Goal: Task Accomplishment & Management: Complete application form

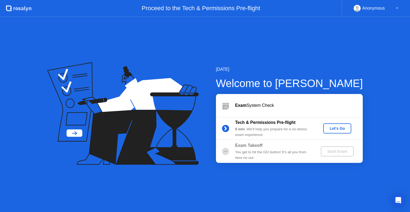
click at [345, 131] on div "Let's Go" at bounding box center [338, 128] width 24 height 4
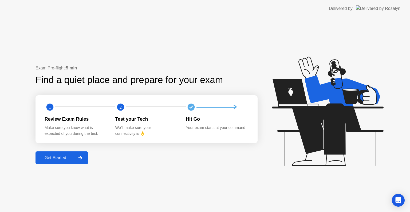
click at [62, 162] on button "Get Started" at bounding box center [62, 157] width 53 height 13
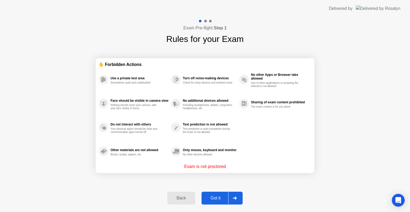
click at [219, 197] on div "Got it" at bounding box center [215, 198] width 25 height 5
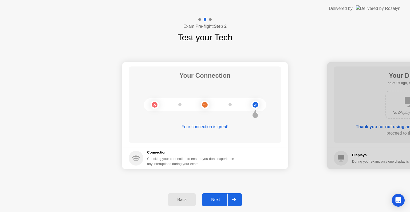
click at [219, 197] on div "Next" at bounding box center [216, 199] width 24 height 5
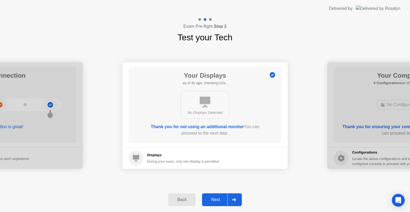
click at [219, 197] on div "Next" at bounding box center [216, 199] width 24 height 5
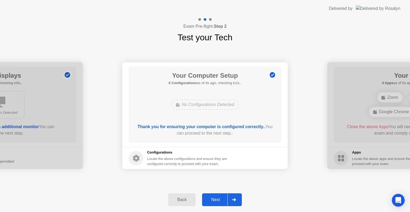
click at [219, 197] on div "Next" at bounding box center [216, 199] width 24 height 5
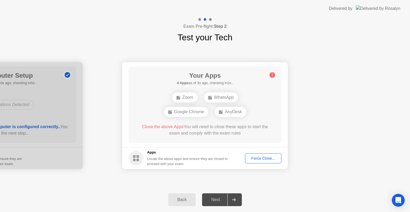
click at [268, 156] on div "Force Close..." at bounding box center [263, 158] width 33 height 4
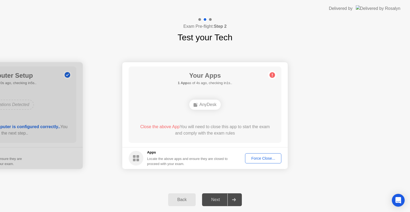
click at [260, 156] on div "Force Close..." at bounding box center [263, 158] width 33 height 4
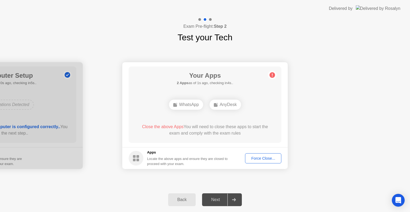
click at [215, 199] on div "Next" at bounding box center [216, 199] width 24 height 5
click at [233, 198] on icon at bounding box center [234, 199] width 4 height 3
click at [151, 126] on span "Close the above Apps" at bounding box center [163, 126] width 42 height 5
click at [261, 160] on div "Force Close..." at bounding box center [263, 158] width 33 height 4
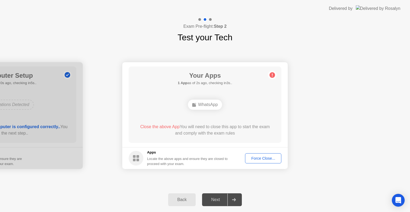
click at [264, 159] on div "Force Close..." at bounding box center [263, 158] width 33 height 4
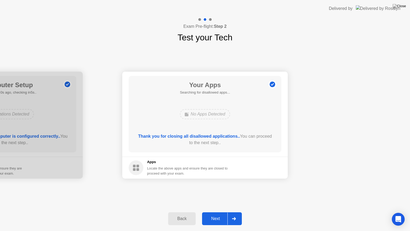
click at [236, 212] on div at bounding box center [234, 218] width 13 height 12
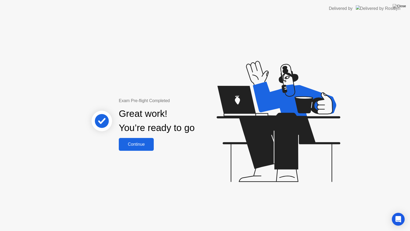
click at [125, 144] on div "Continue" at bounding box center [136, 144] width 32 height 5
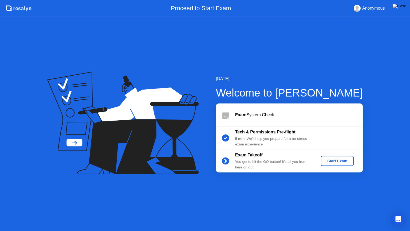
click at [336, 159] on div "Start Exam" at bounding box center [337, 161] width 29 height 4
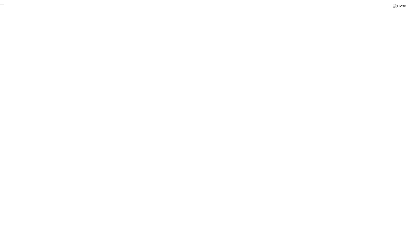
click div "End Proctoring Session"
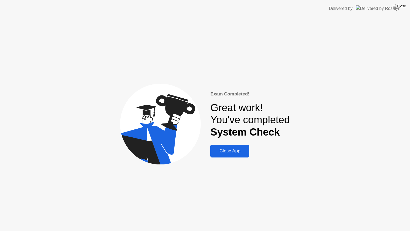
click at [222, 150] on div "Close App" at bounding box center [230, 150] width 36 height 5
